Goal: Communication & Community: Participate in discussion

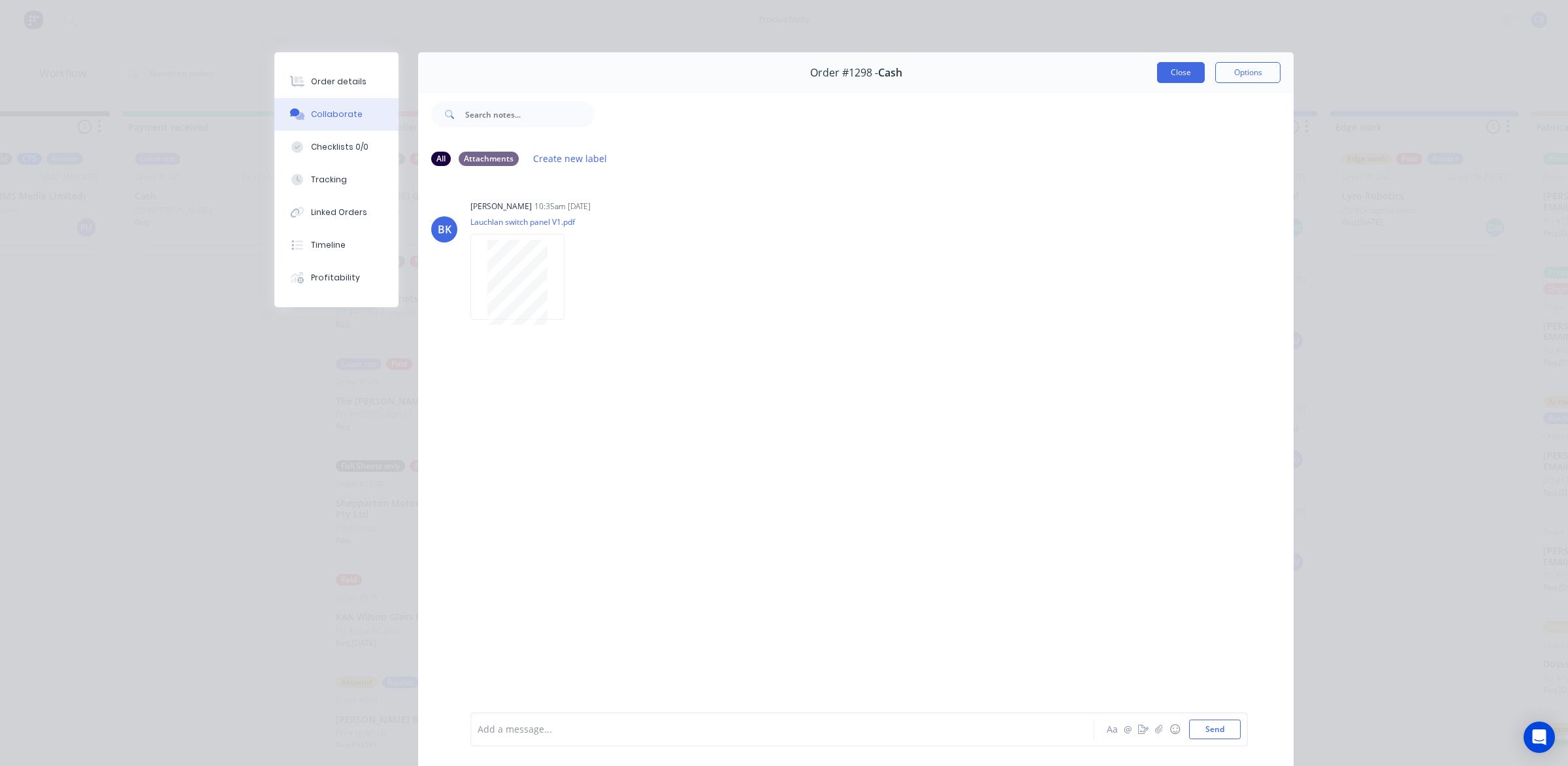
scroll to position [323, 0]
click at [1158, 75] on button "Close" at bounding box center [1181, 72] width 48 height 21
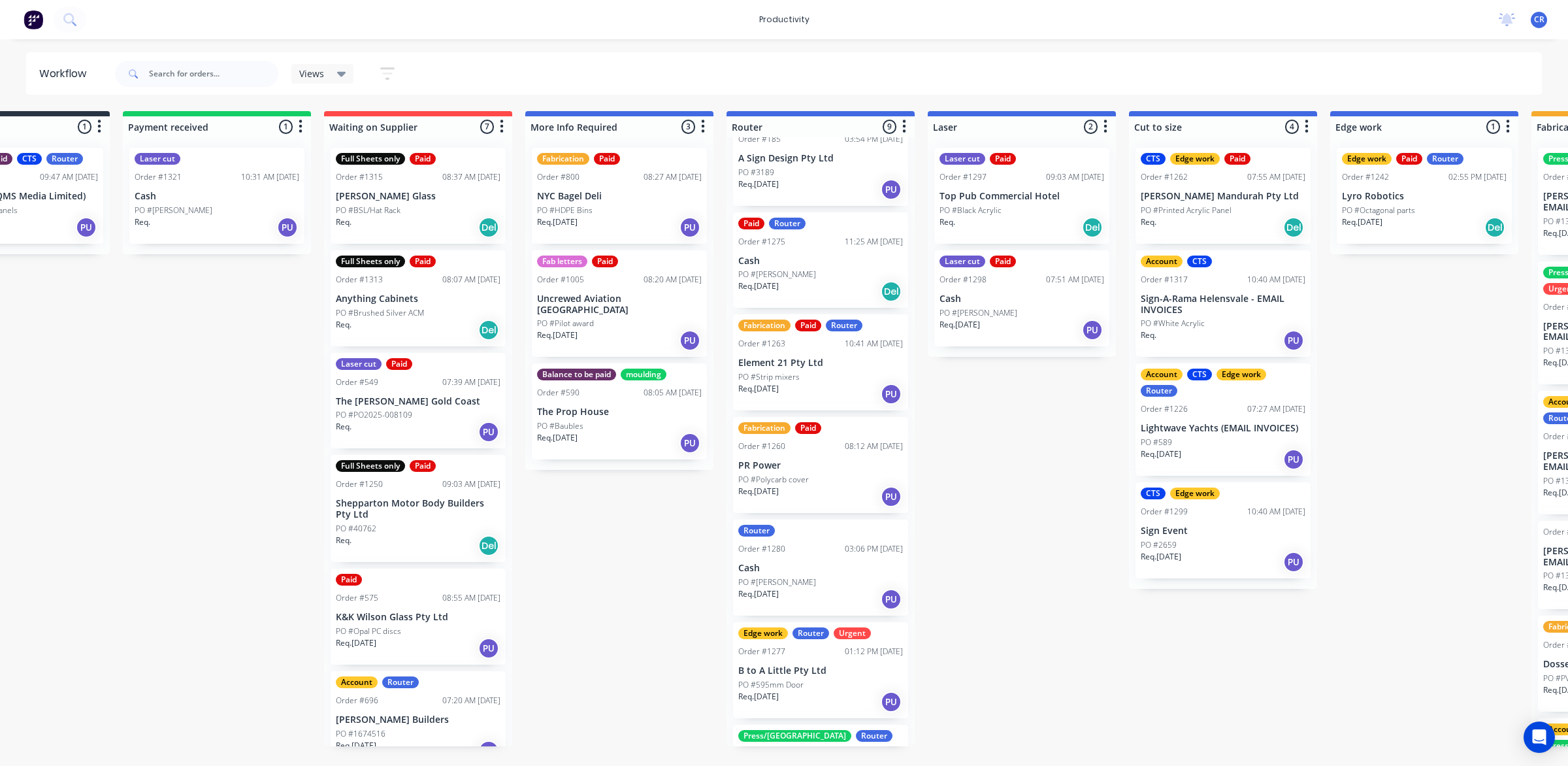
scroll to position [0, 0]
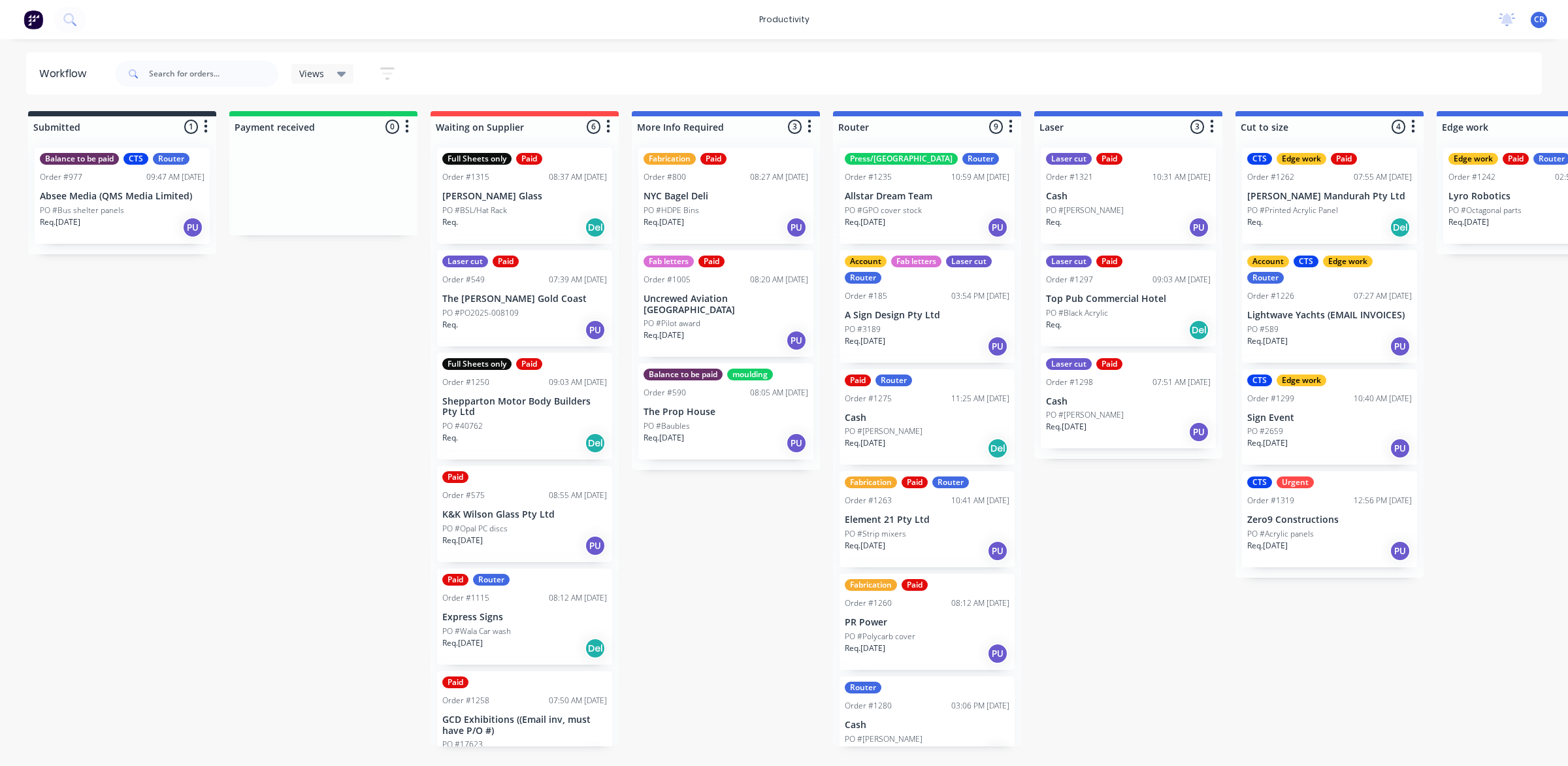
click at [1119, 203] on div "Laser cut Paid Order #1321 10:31 AM 28/08/25 Cash PO #Ray Mahoney Req. PU" at bounding box center [1129, 196] width 175 height 96
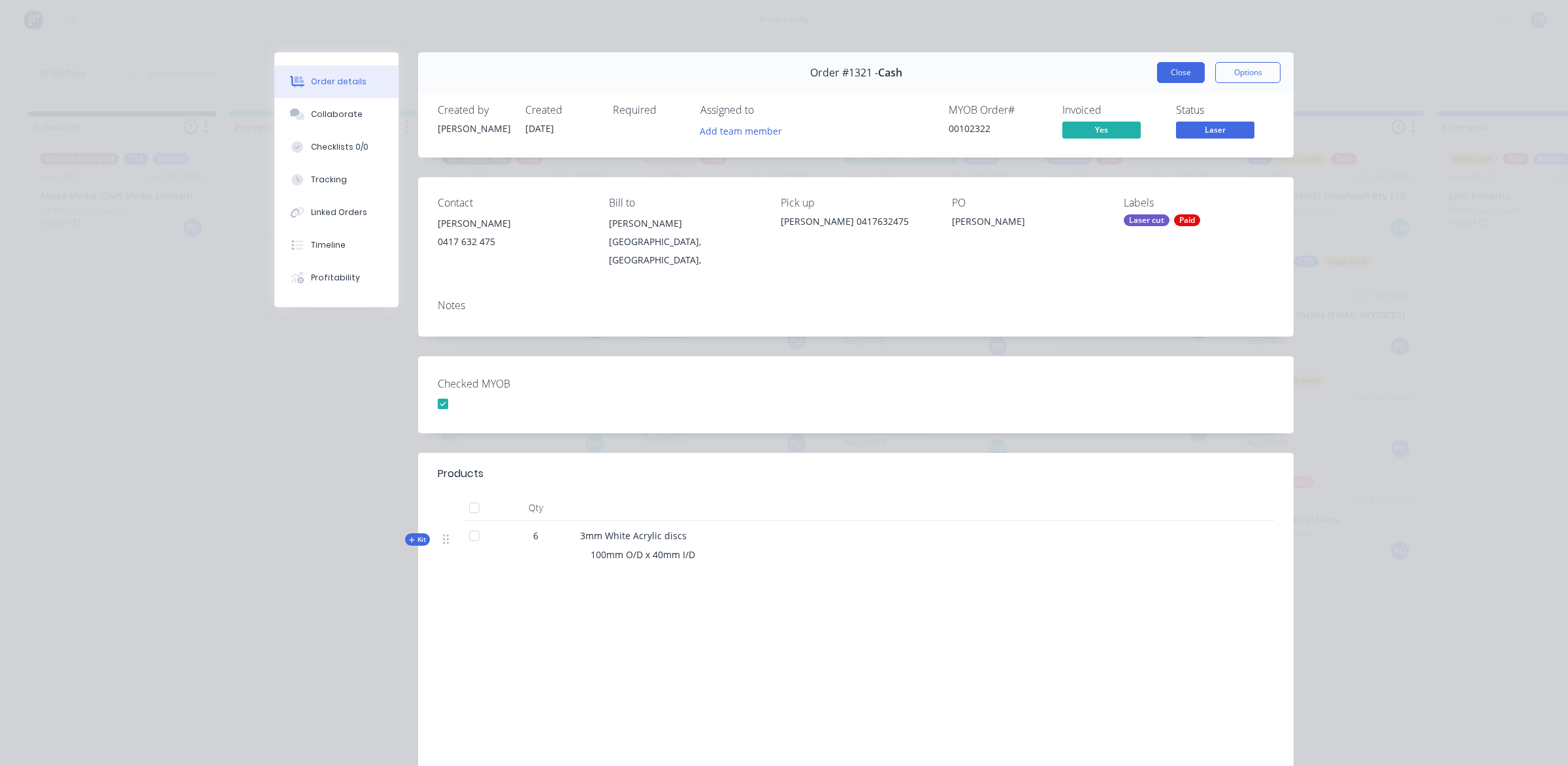
click at [1176, 70] on button "Close" at bounding box center [1181, 72] width 48 height 21
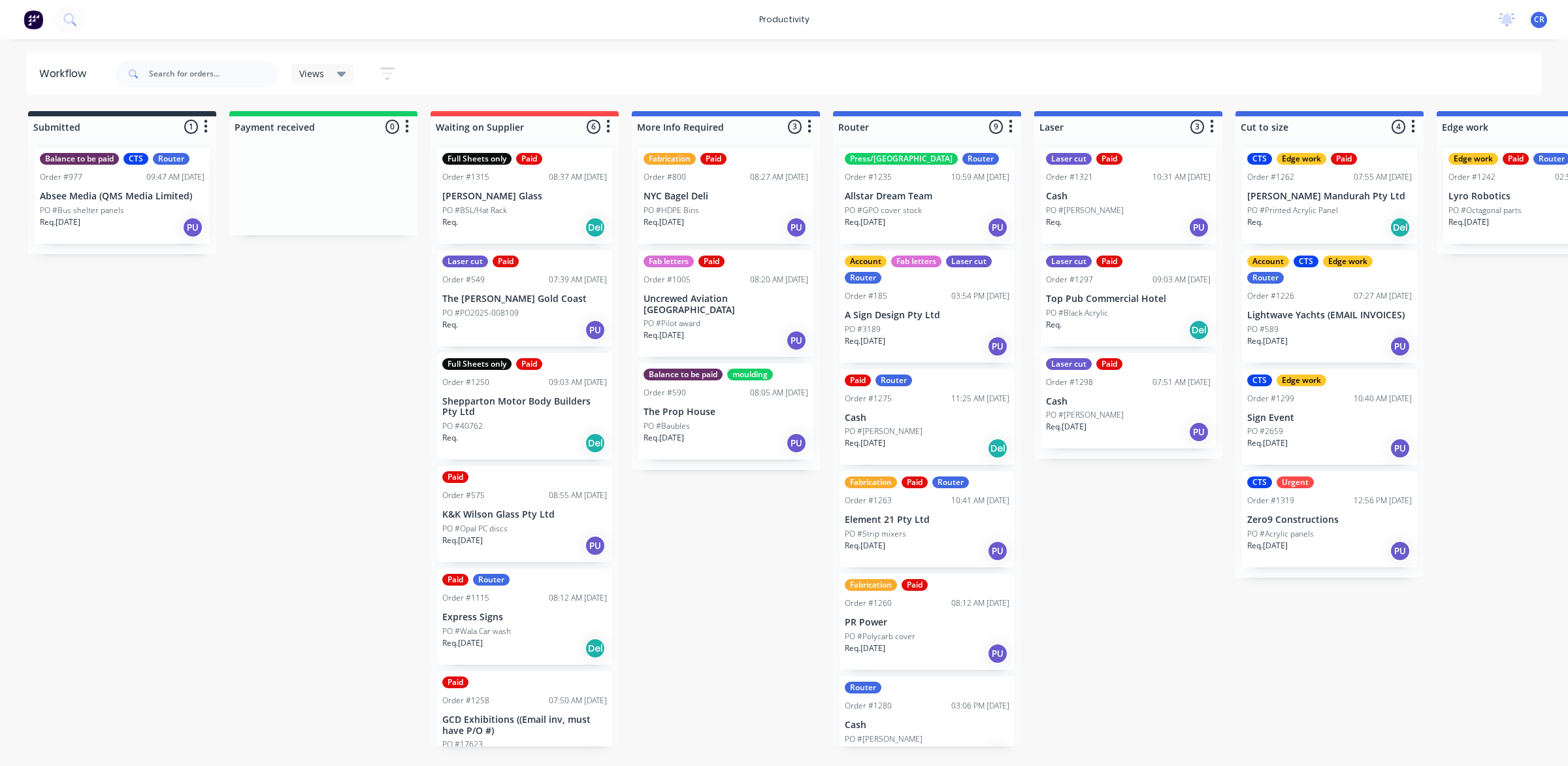
click at [877, 414] on p "Cash" at bounding box center [927, 417] width 164 height 11
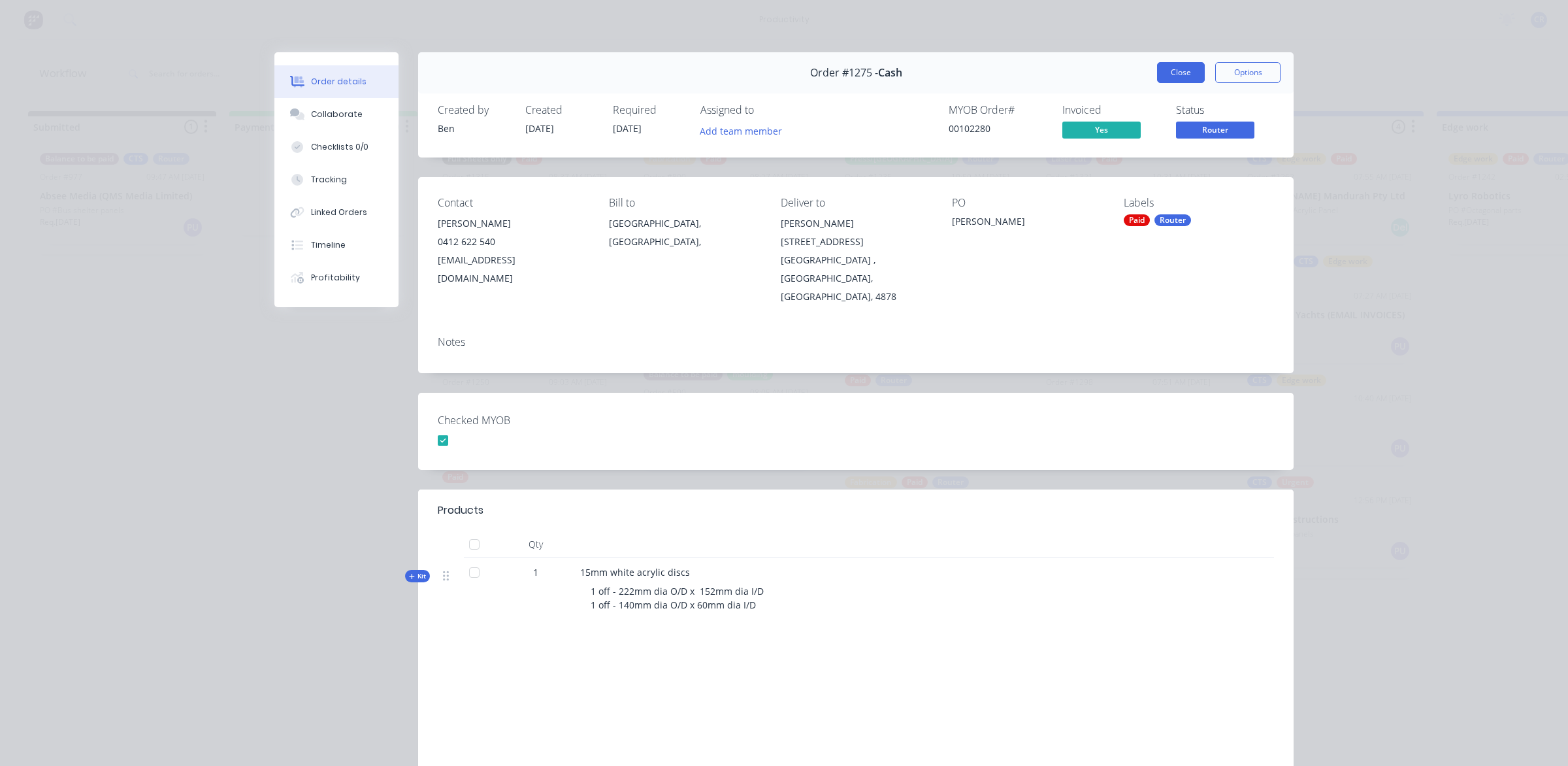
click at [1170, 69] on button "Close" at bounding box center [1181, 72] width 48 height 21
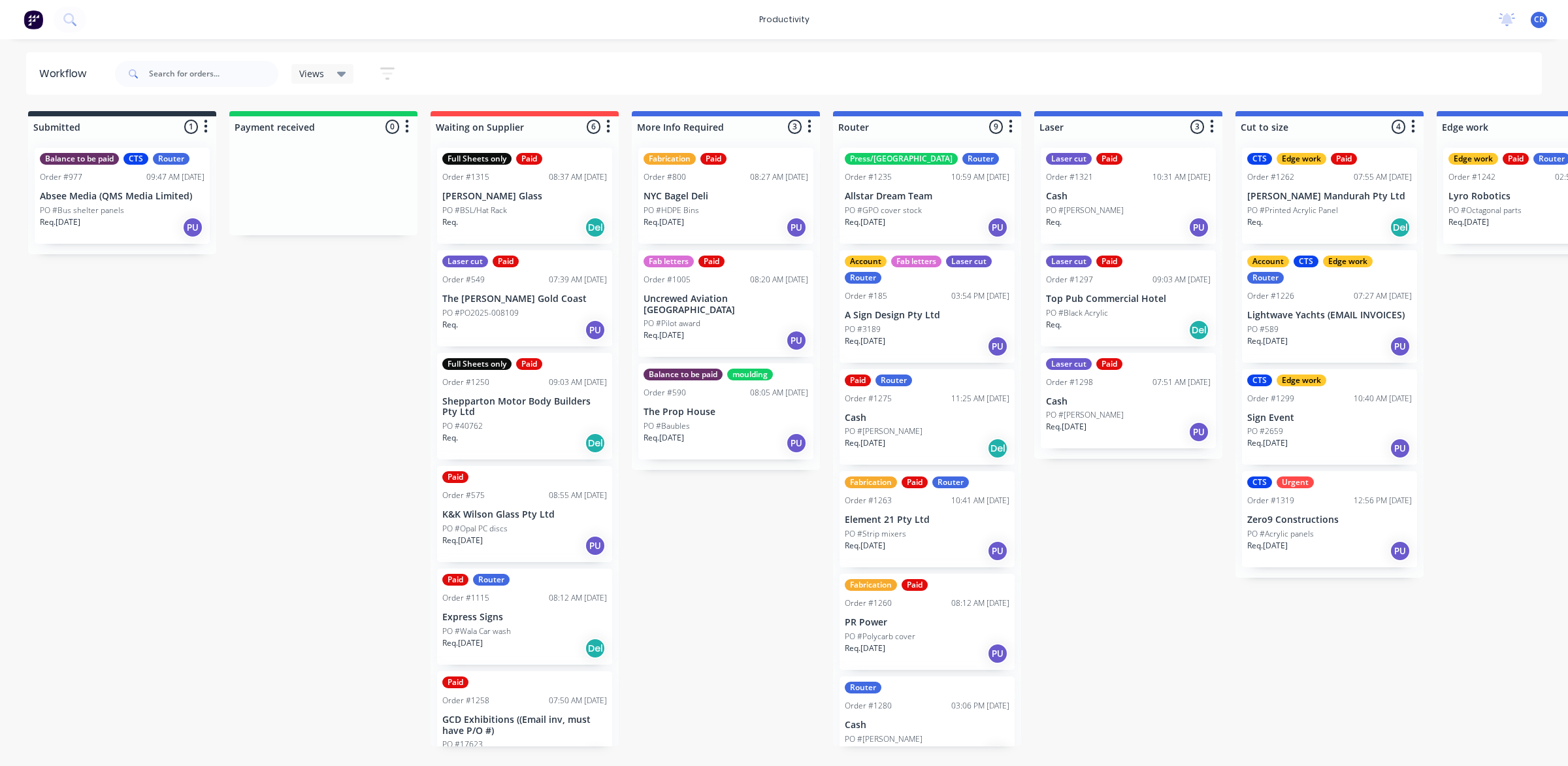
click at [919, 536] on div "PO #Strip mixers" at bounding box center [927, 533] width 164 height 12
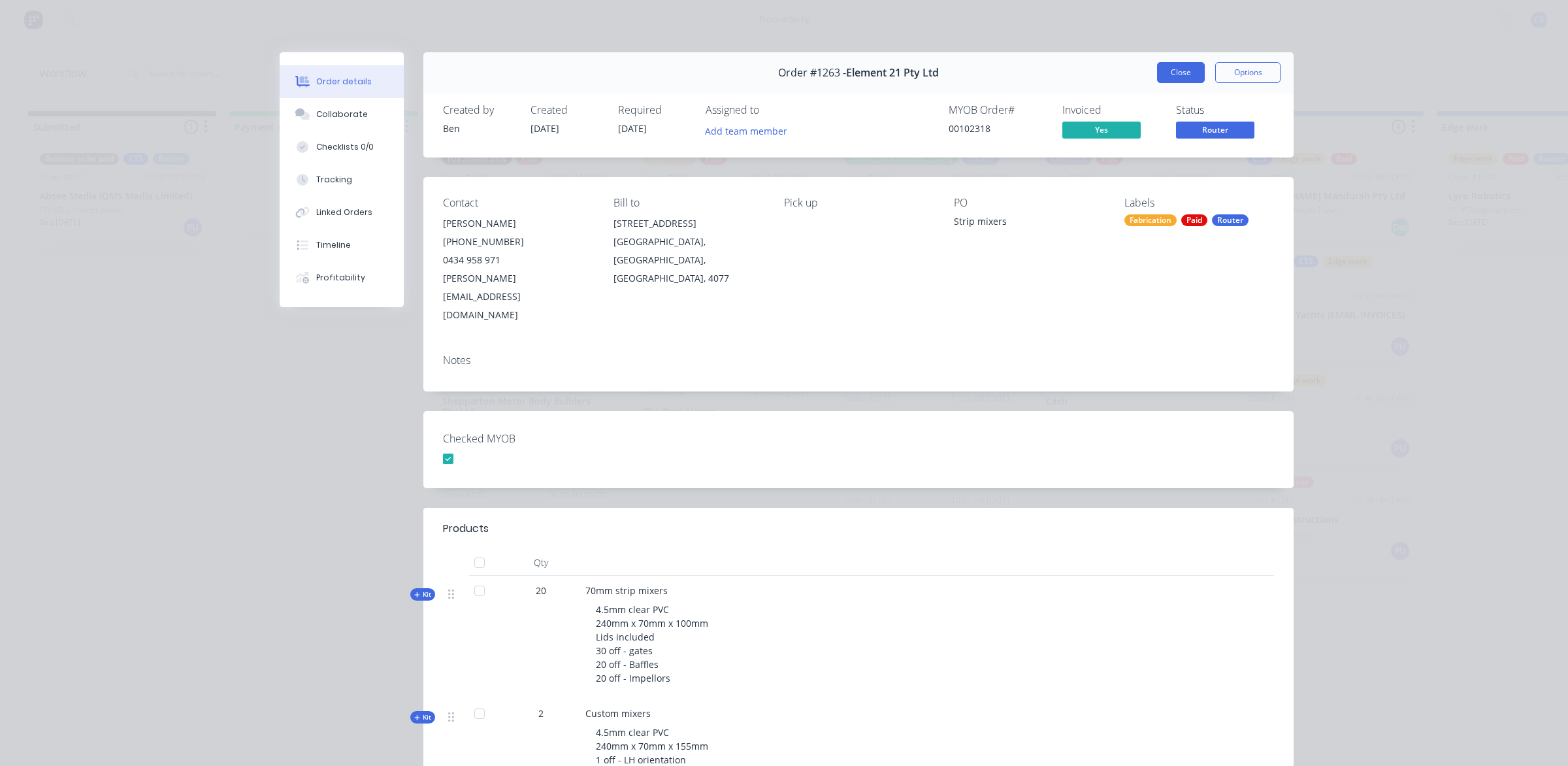
click at [1173, 63] on button "Close" at bounding box center [1181, 72] width 48 height 21
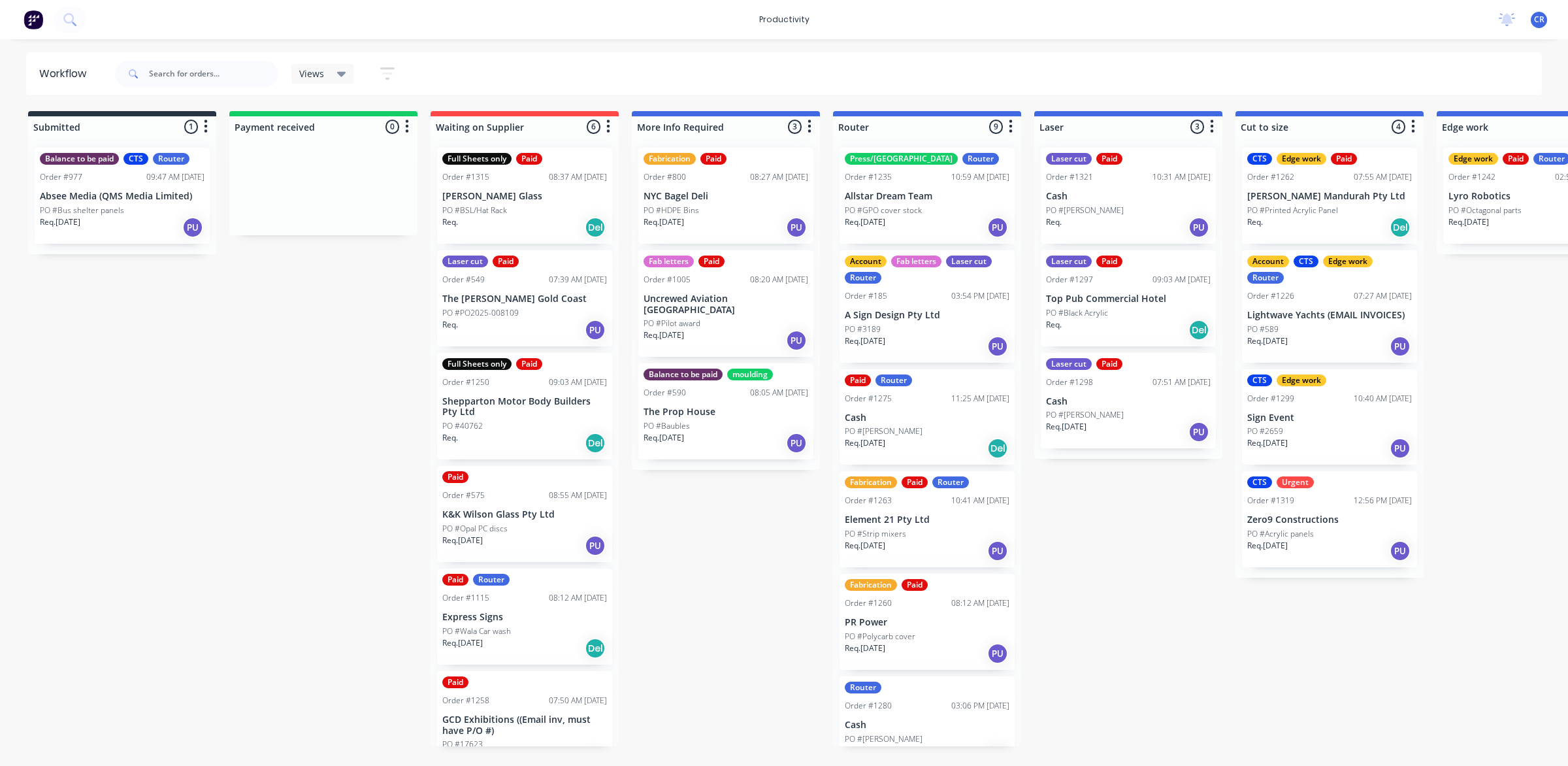
click at [931, 631] on div "PO #Polycarb cover" at bounding box center [927, 636] width 164 height 12
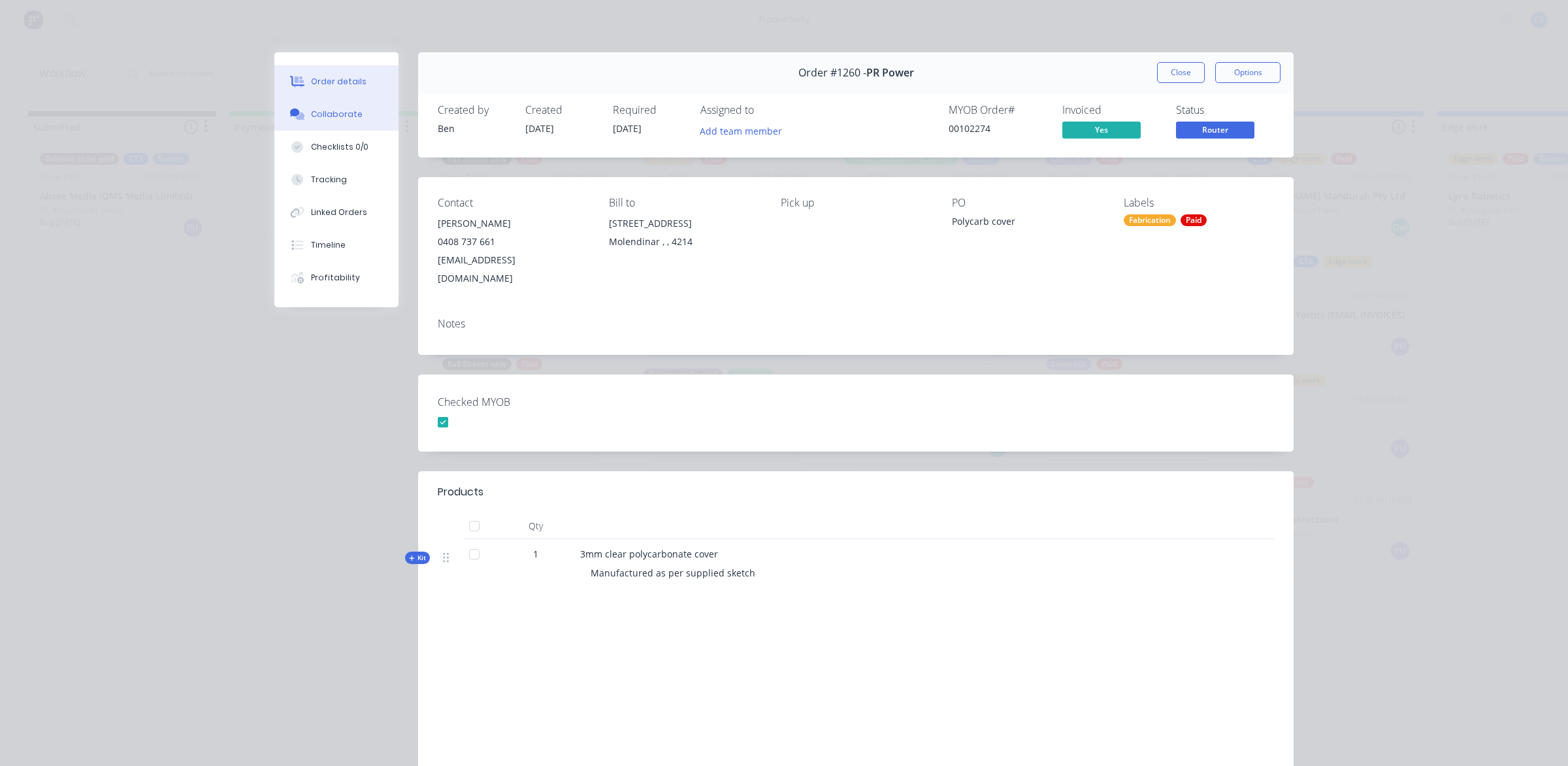
click at [335, 113] on div "Collaborate" at bounding box center [337, 114] width 52 height 12
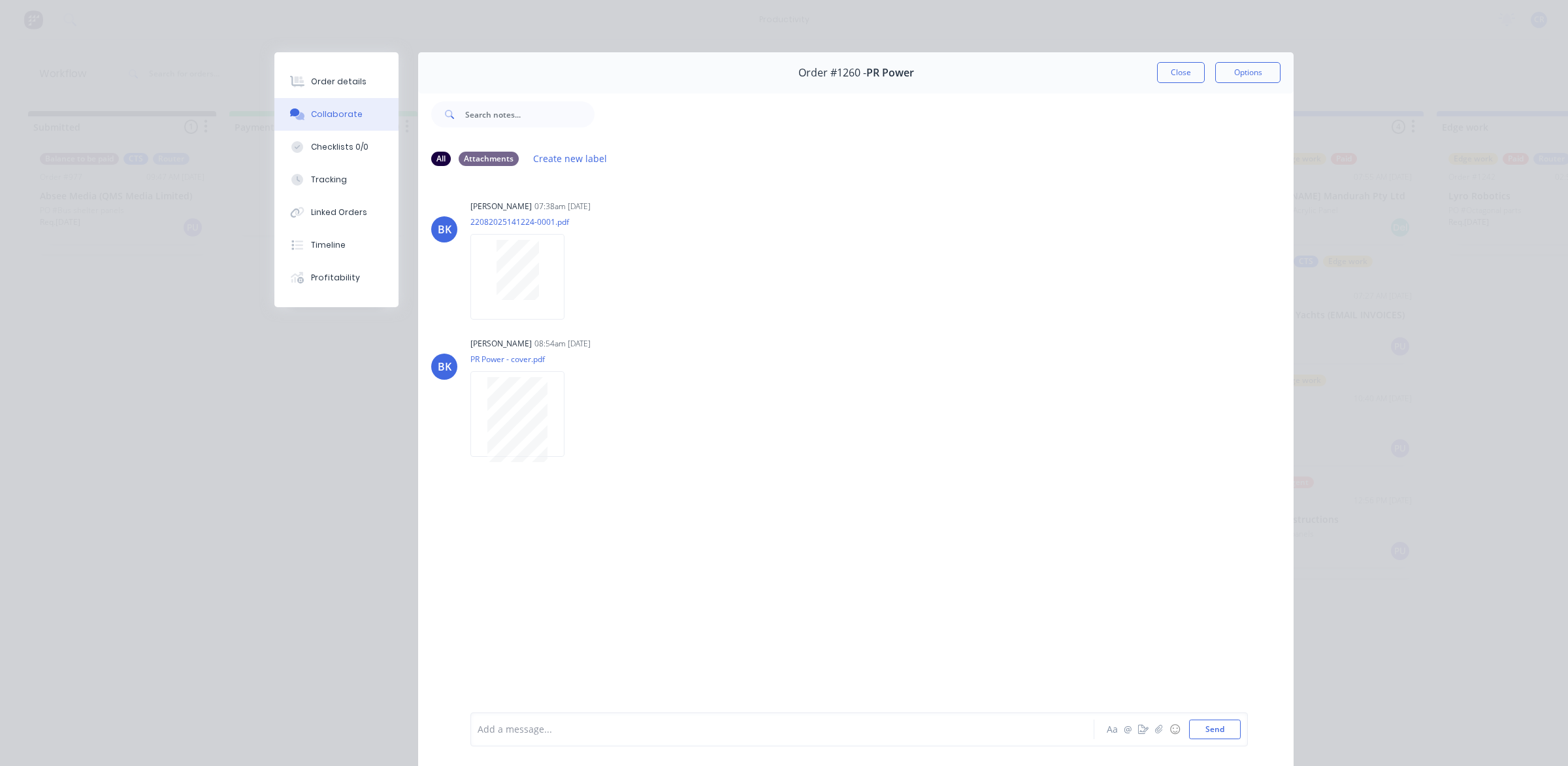
click at [1177, 56] on div "Order #1260 - PR Power Close Options" at bounding box center [856, 73] width 876 height 42
click at [1169, 70] on button "Close" at bounding box center [1181, 72] width 48 height 21
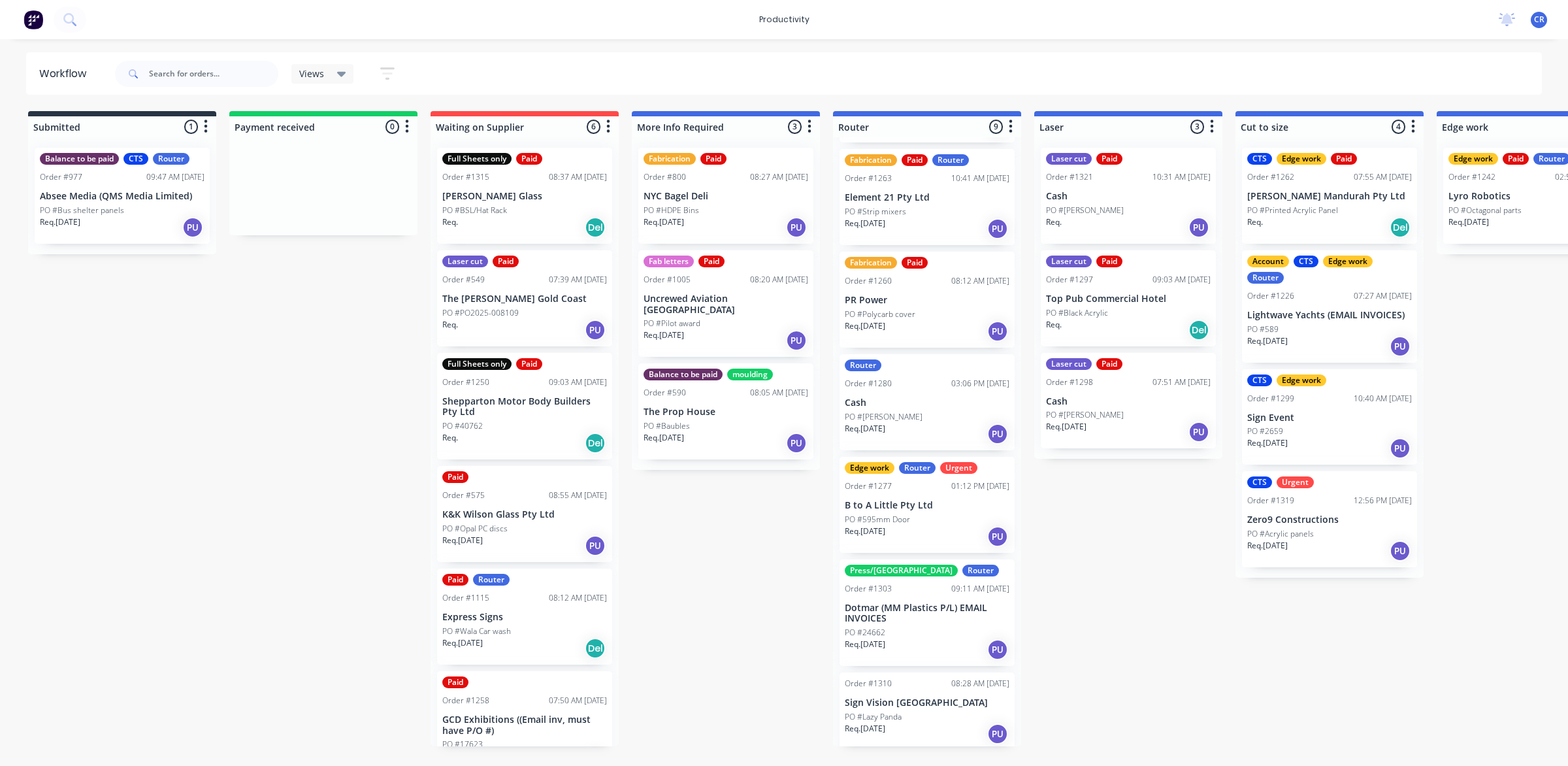
scroll to position [323, 0]
click at [927, 439] on div "Req. 25/08/25 PU" at bounding box center [927, 432] width 164 height 22
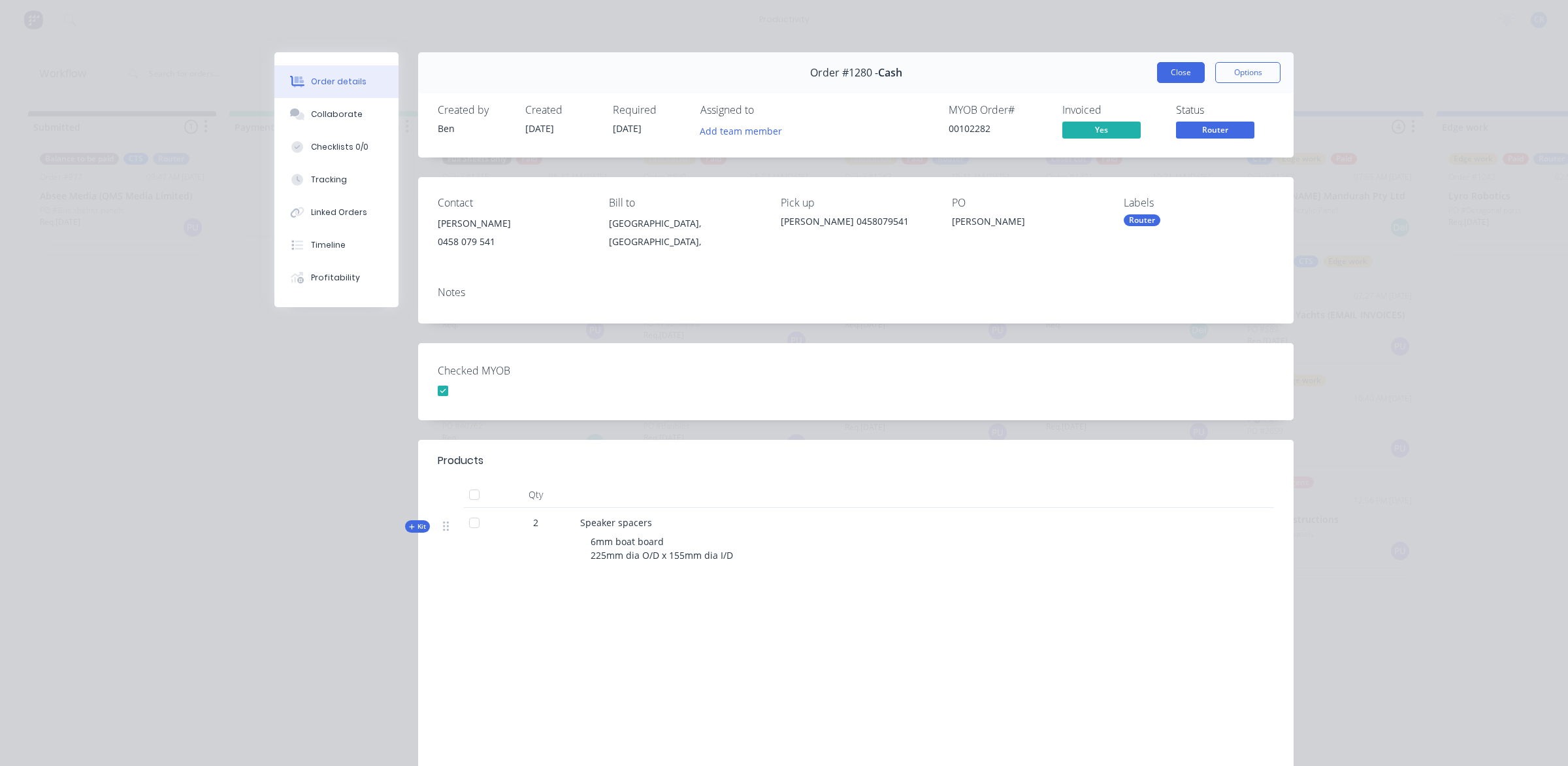
click at [1169, 77] on button "Close" at bounding box center [1181, 72] width 48 height 21
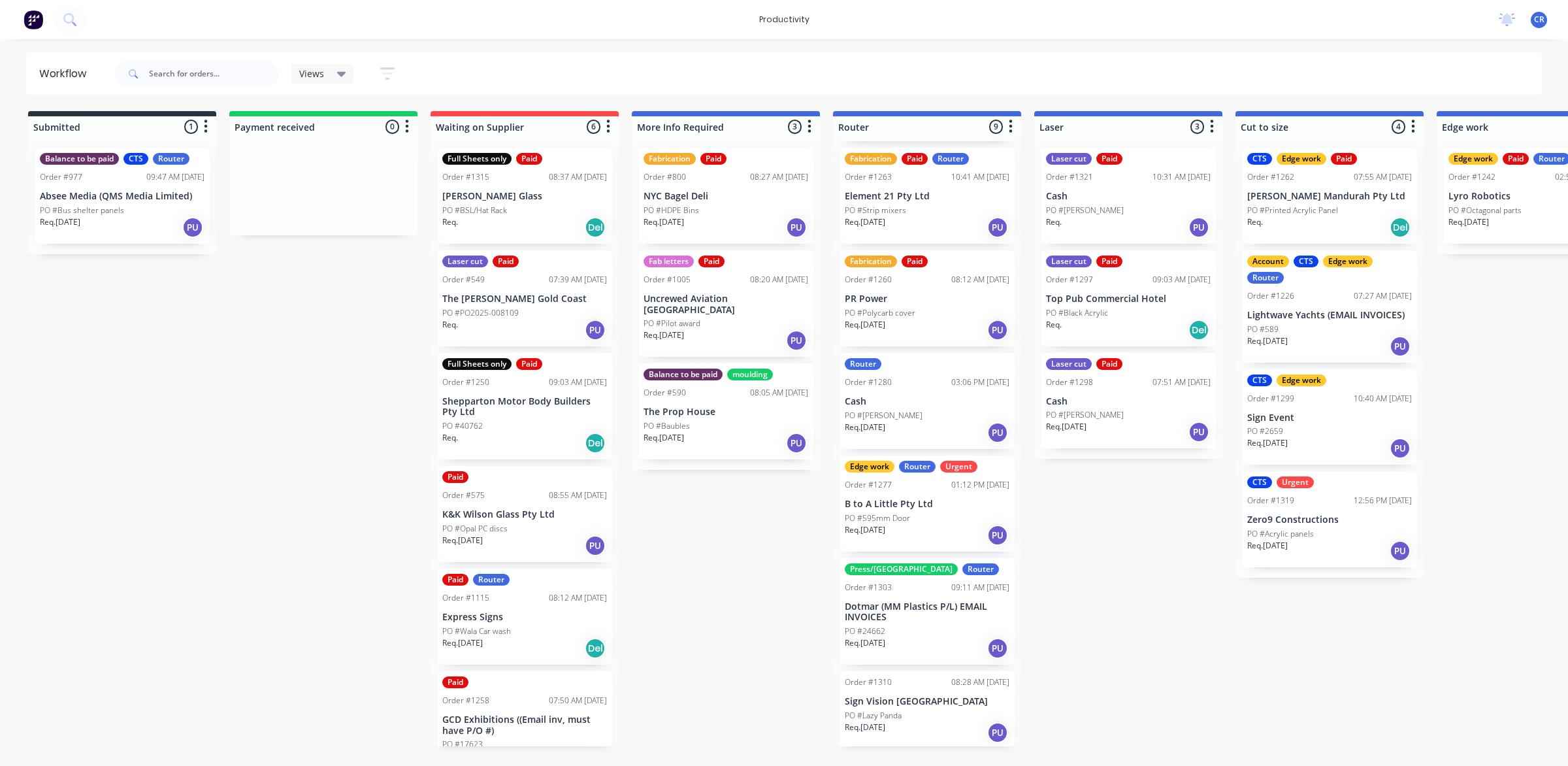
click at [903, 717] on div "PO #Lazy Panda" at bounding box center [927, 715] width 164 height 12
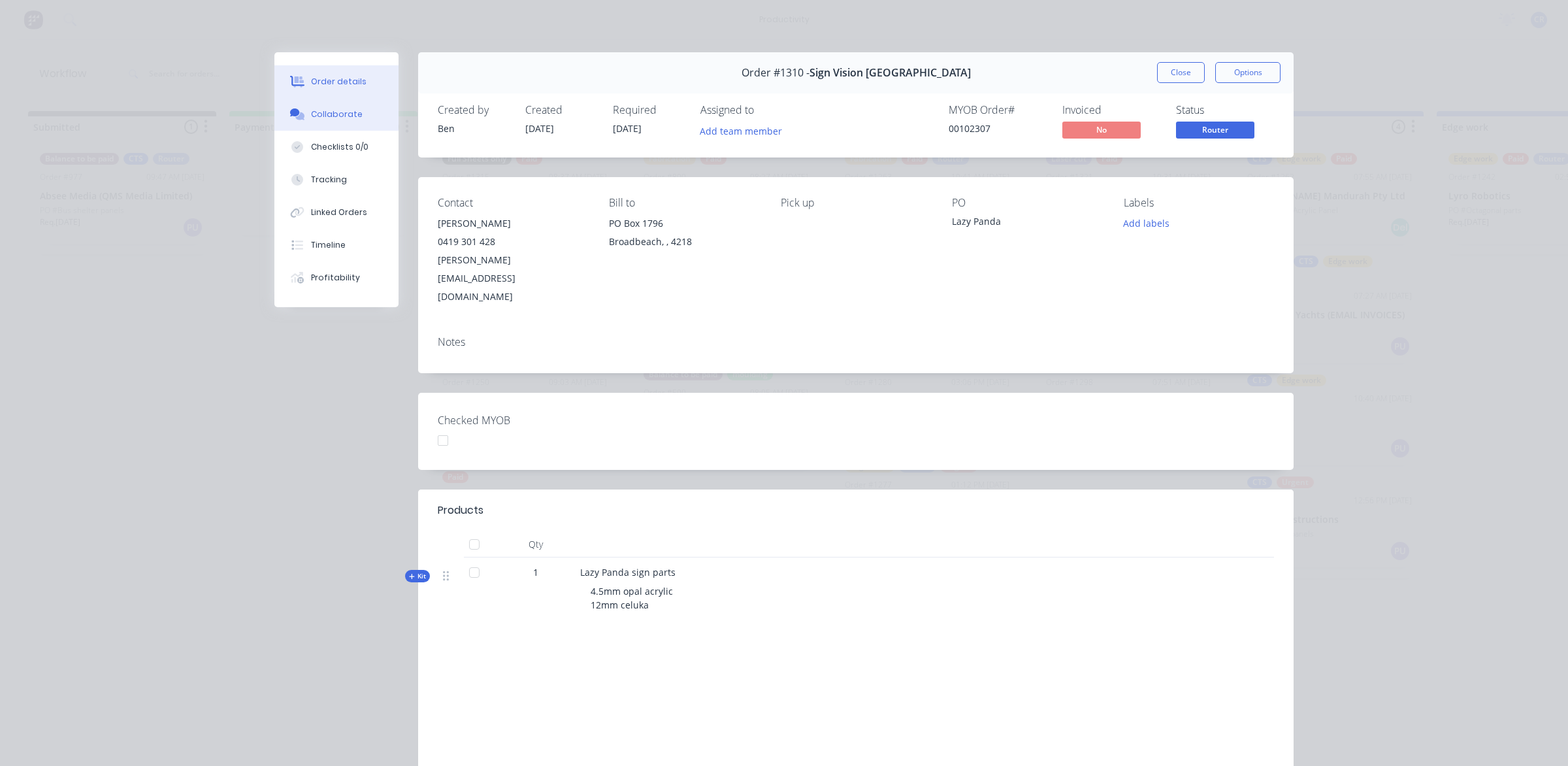
click at [377, 117] on button "Collaborate" at bounding box center [336, 114] width 125 height 33
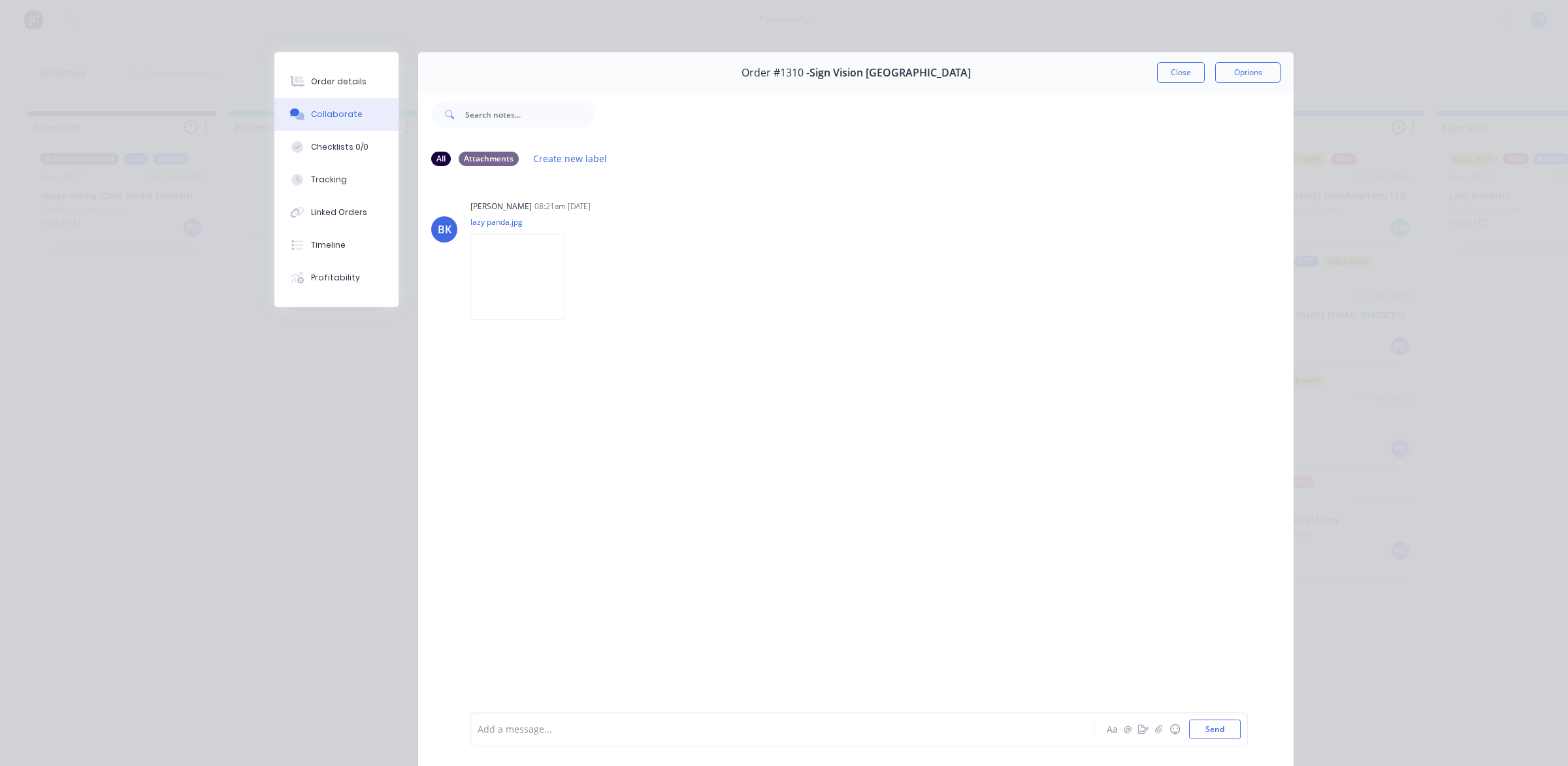
drag, startPoint x: 1168, startPoint y: 67, endPoint x: 1092, endPoint y: 117, distance: 91.0
click at [1168, 67] on button "Close" at bounding box center [1181, 72] width 48 height 21
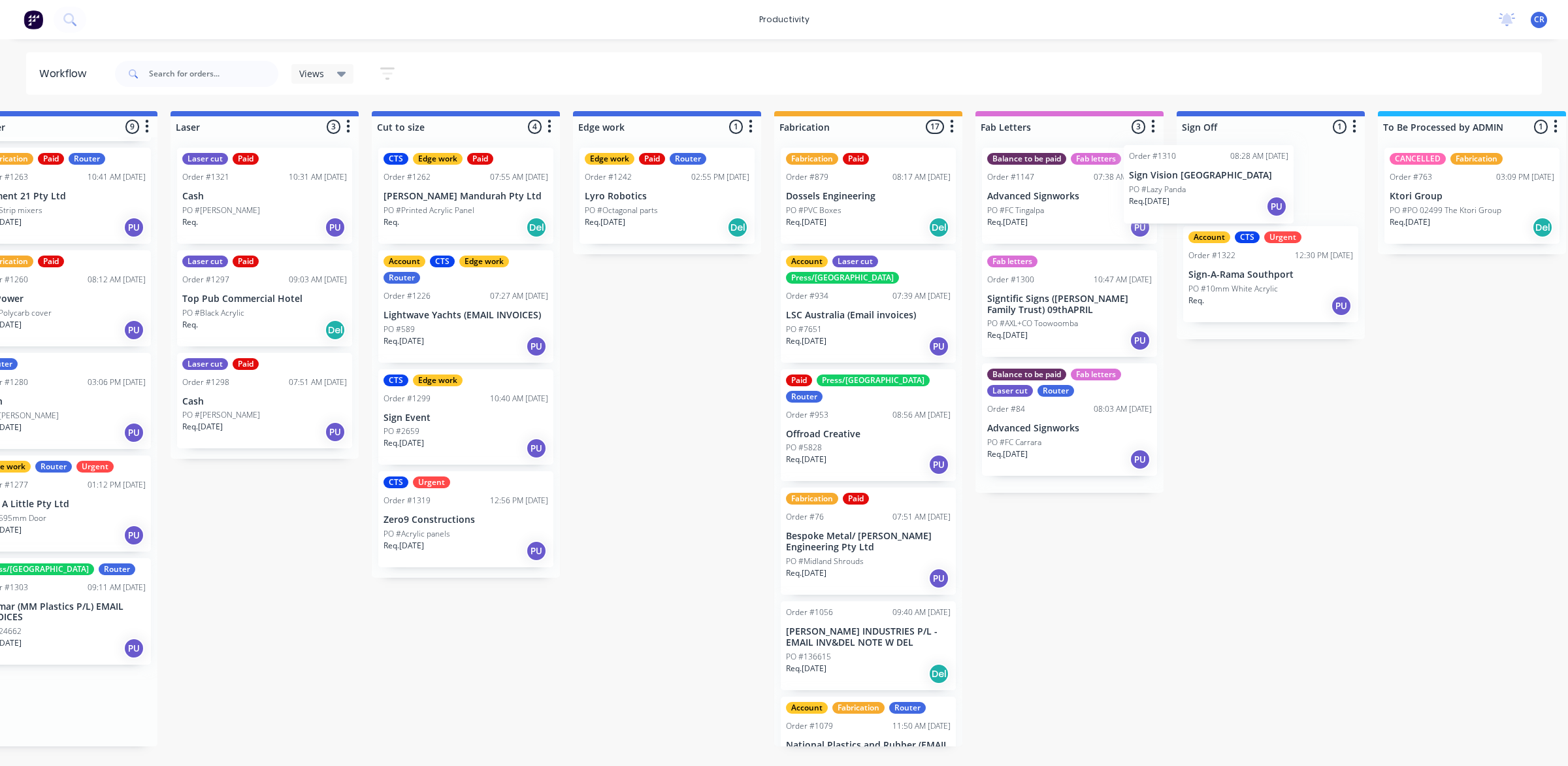
scroll to position [0, 873]
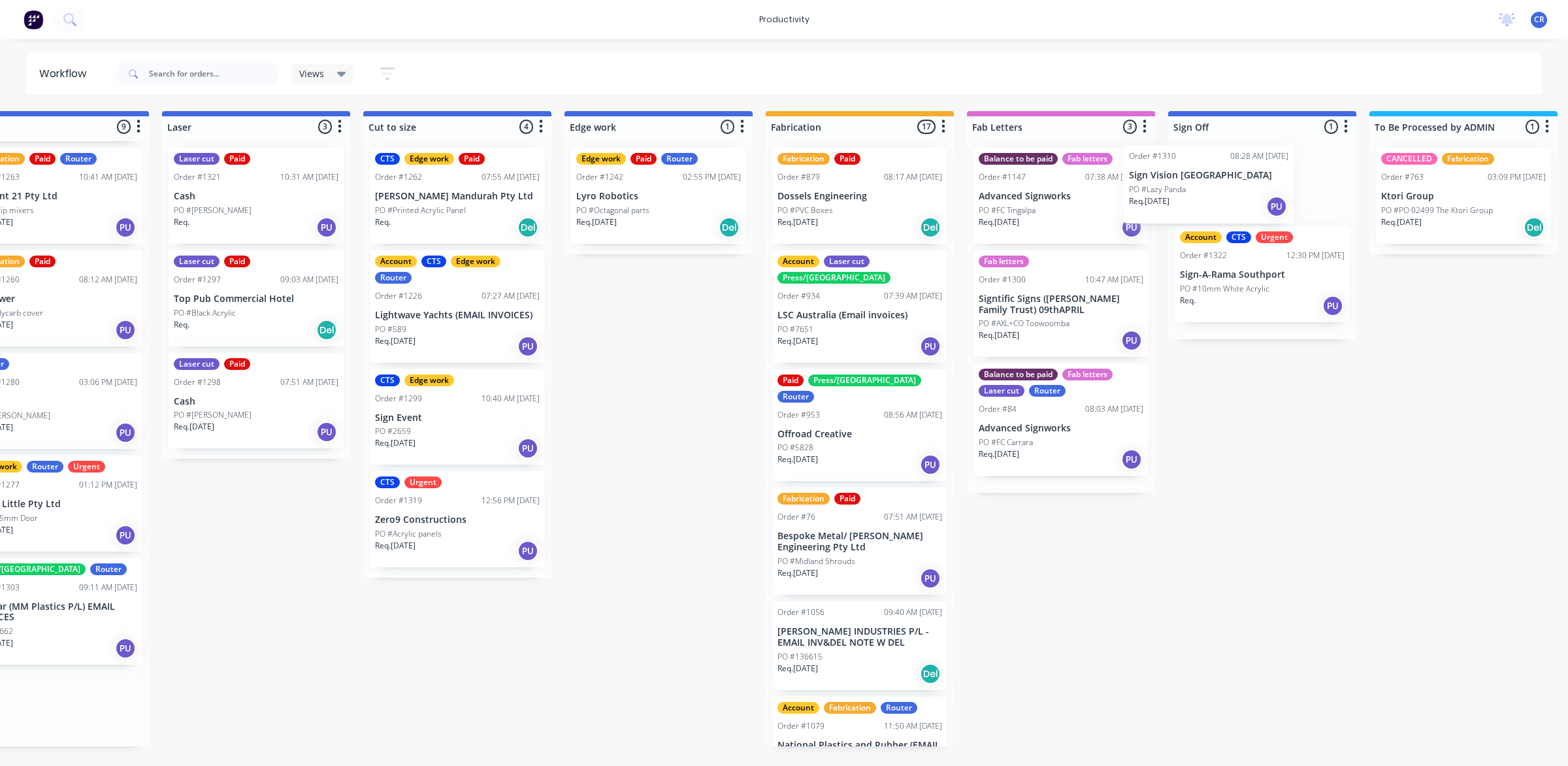
drag, startPoint x: 907, startPoint y: 714, endPoint x: 1199, endPoint y: 181, distance: 607.7
click at [1199, 181] on div "Submitted 1 Sort By Created date Required date Order number Customer name Most …" at bounding box center [681, 428] width 3127 height 635
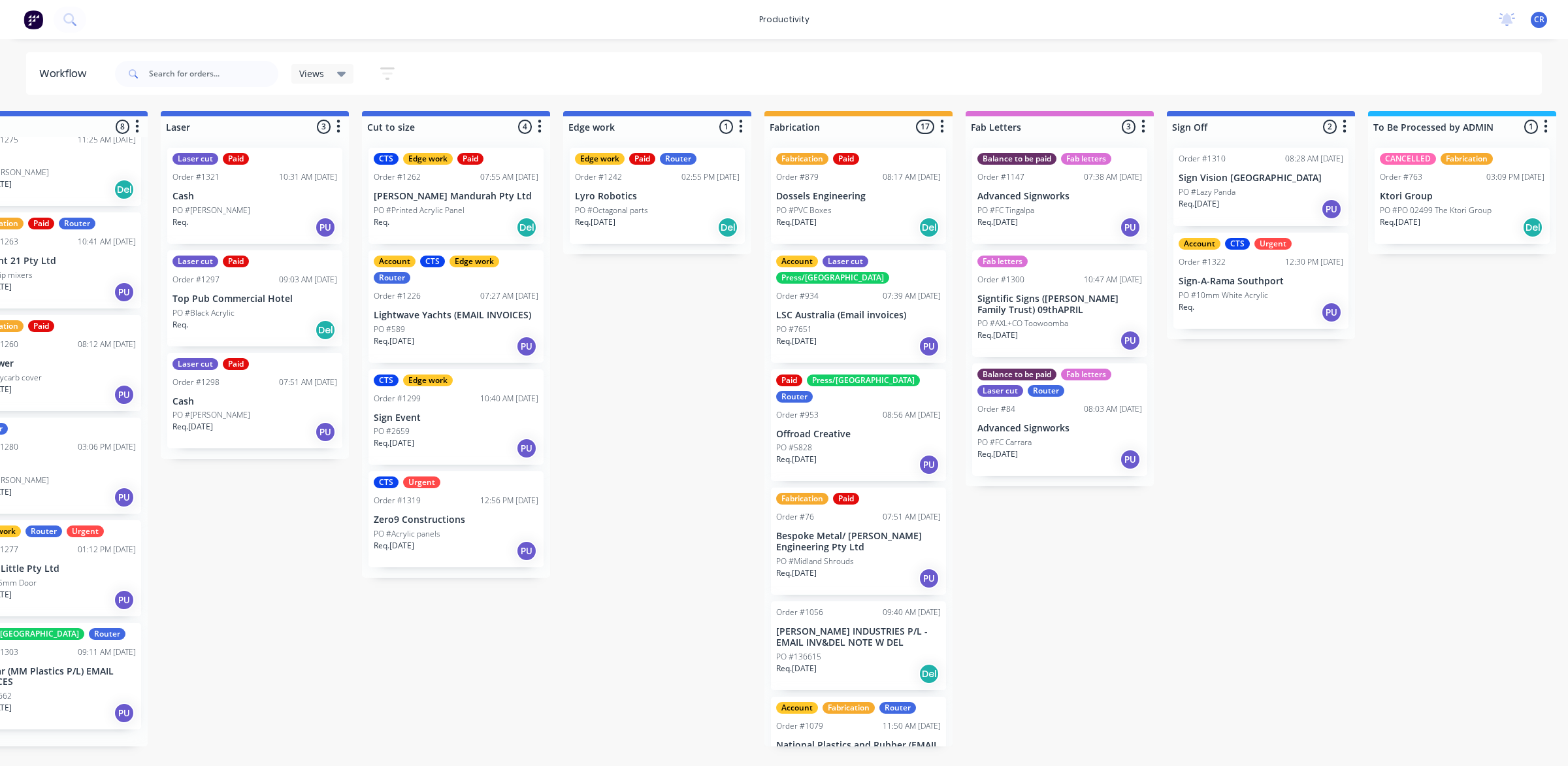
scroll to position [239, 0]
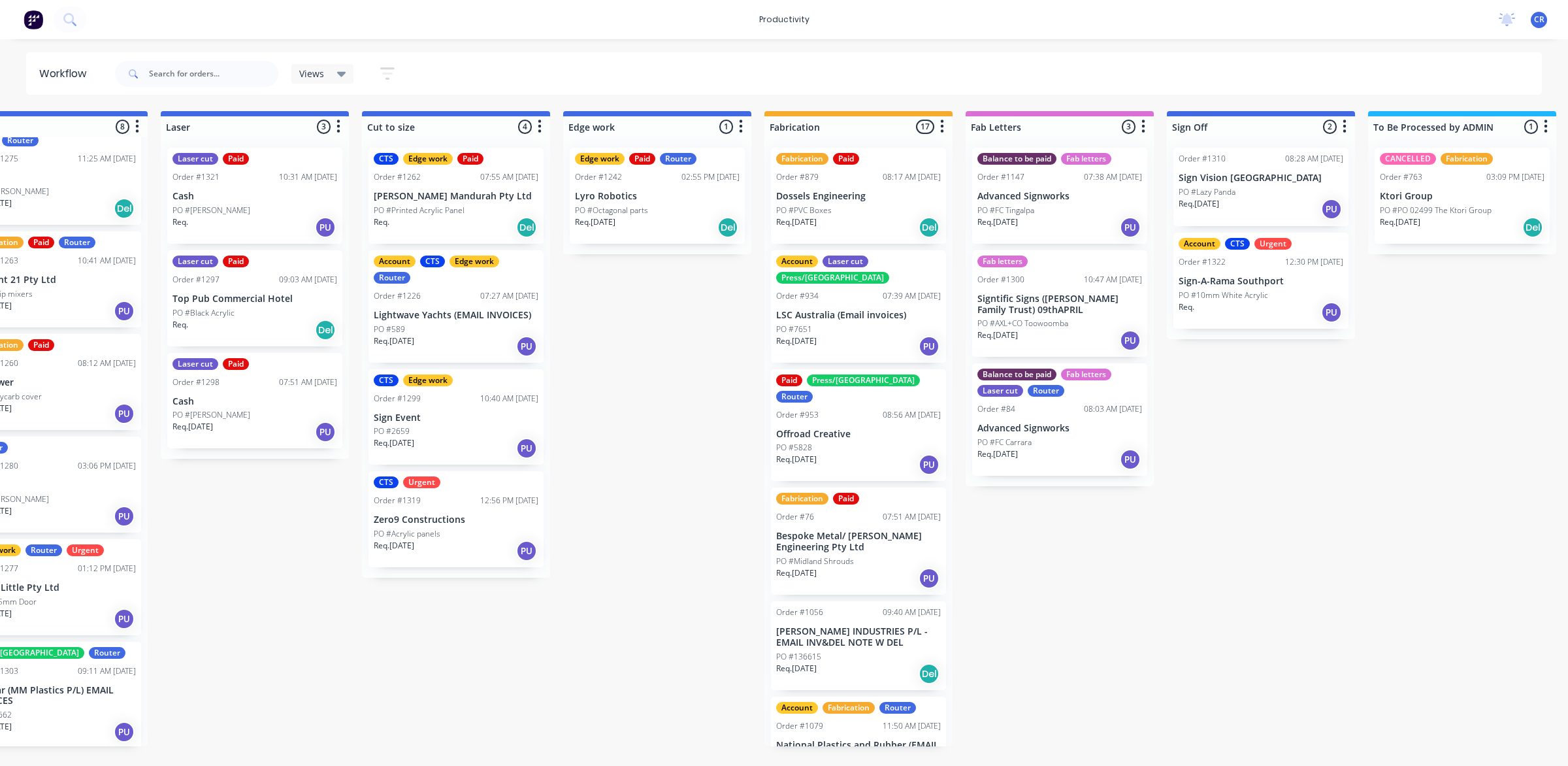
click at [1204, 177] on p "Sign Vision [GEOGRAPHIC_DATA]" at bounding box center [1261, 178] width 164 height 11
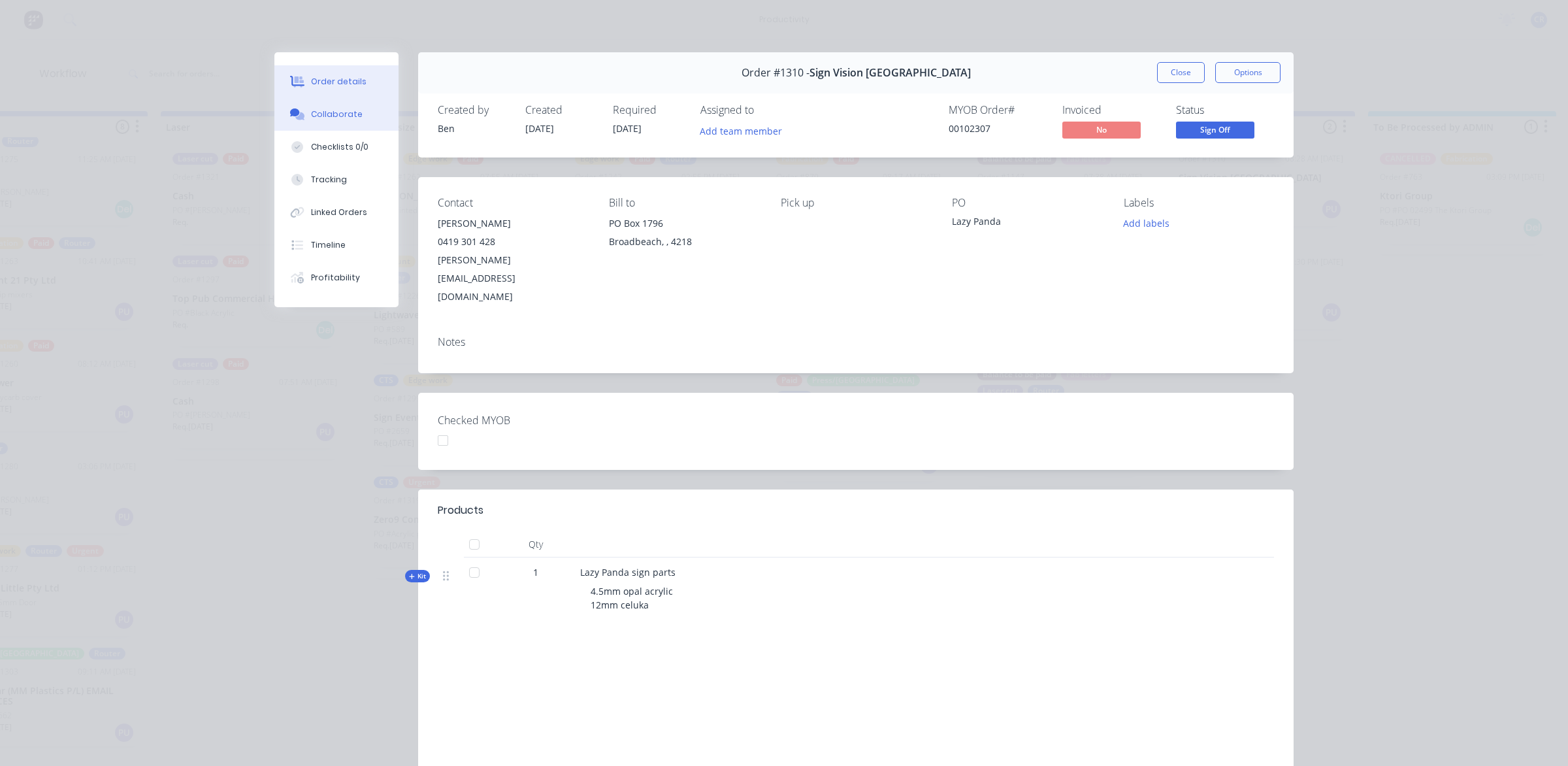
click at [337, 117] on div "Collaborate" at bounding box center [337, 114] width 52 height 12
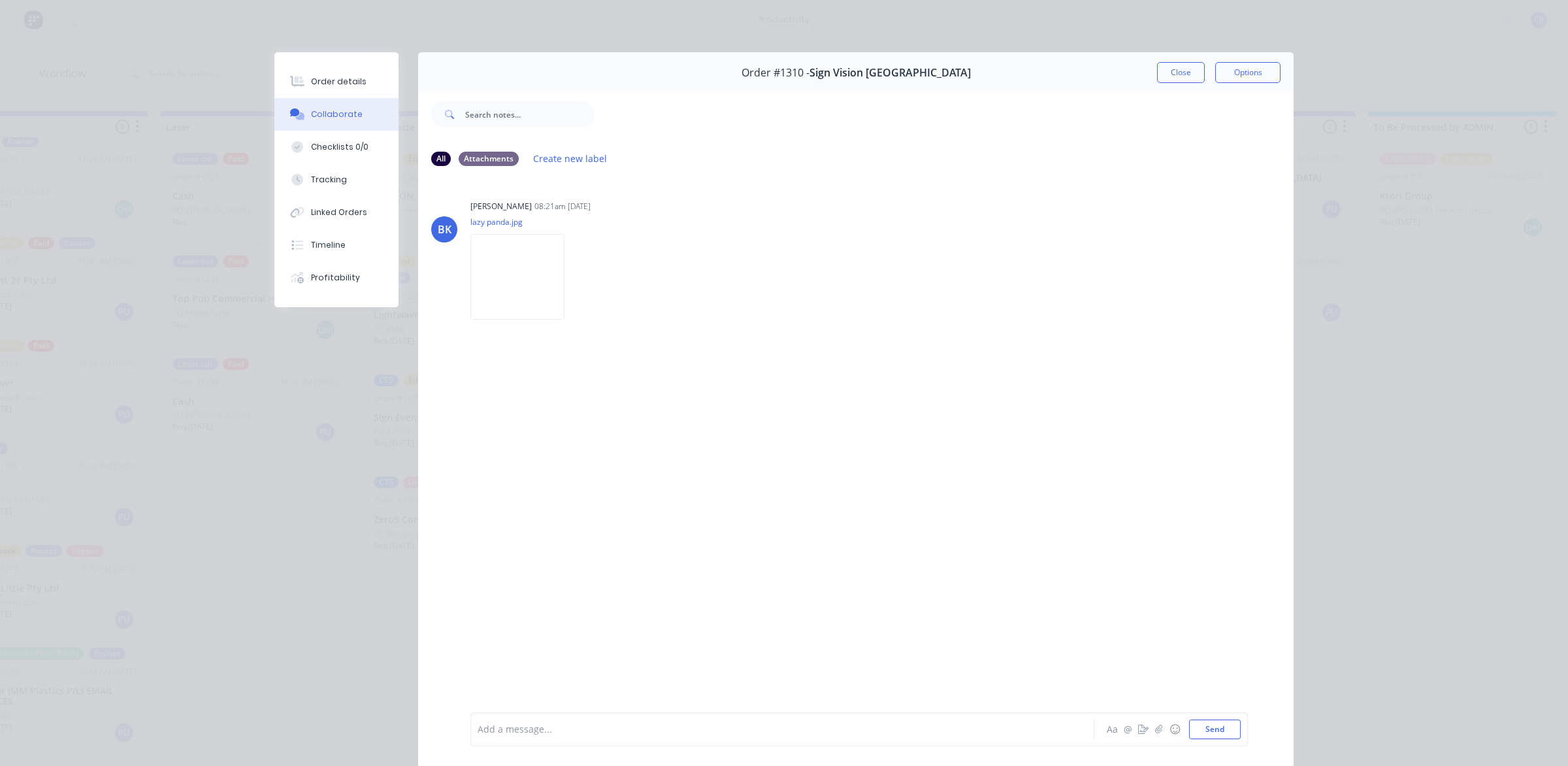
click at [590, 720] on div "Add a message..." at bounding box center [764, 729] width 573 height 20
click at [1223, 734] on button "Send" at bounding box center [1215, 729] width 52 height 20
click at [1172, 76] on button "Close" at bounding box center [1181, 72] width 48 height 21
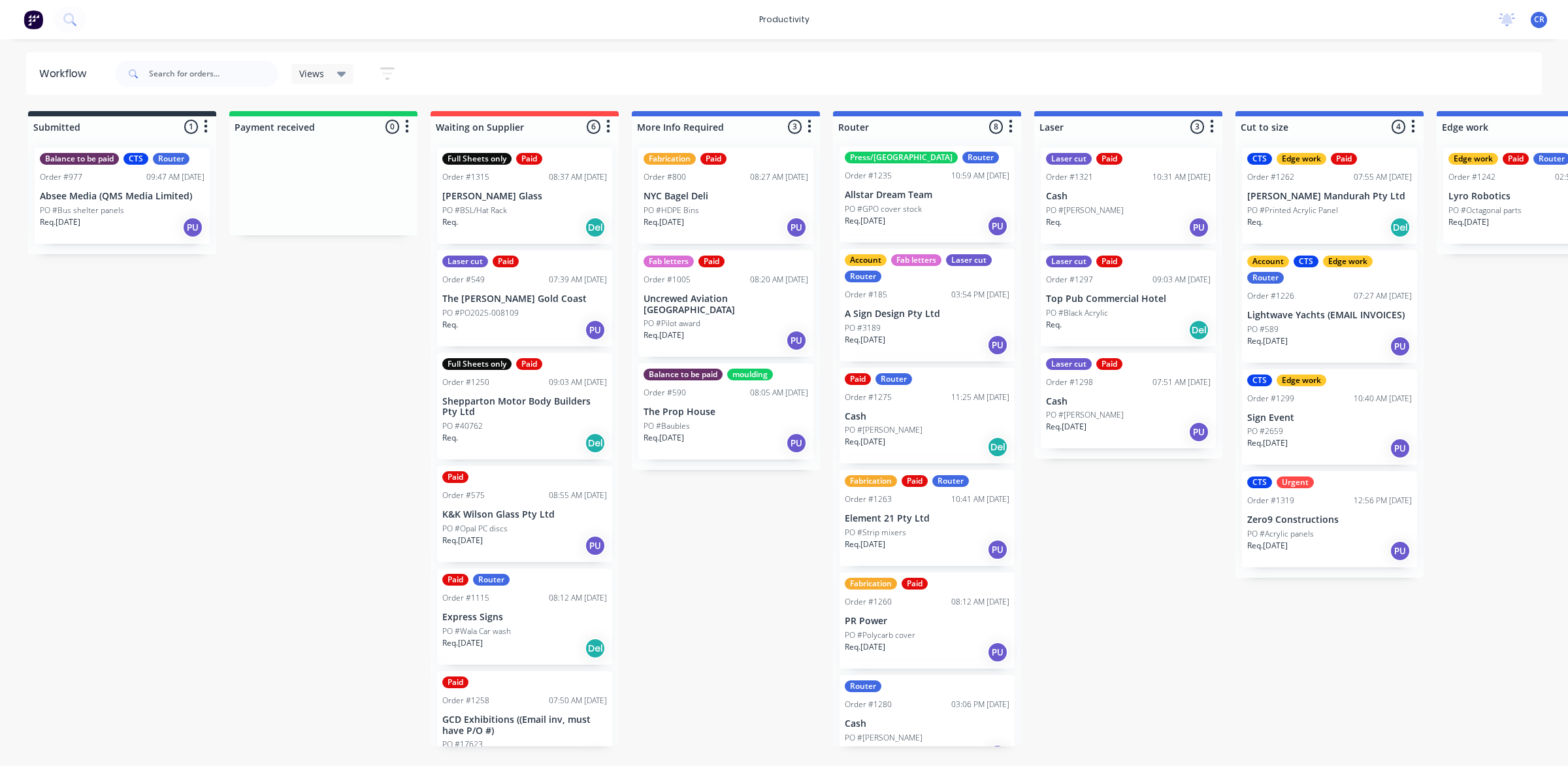
scroll to position [0, 0]
